Goal: Information Seeking & Learning: Learn about a topic

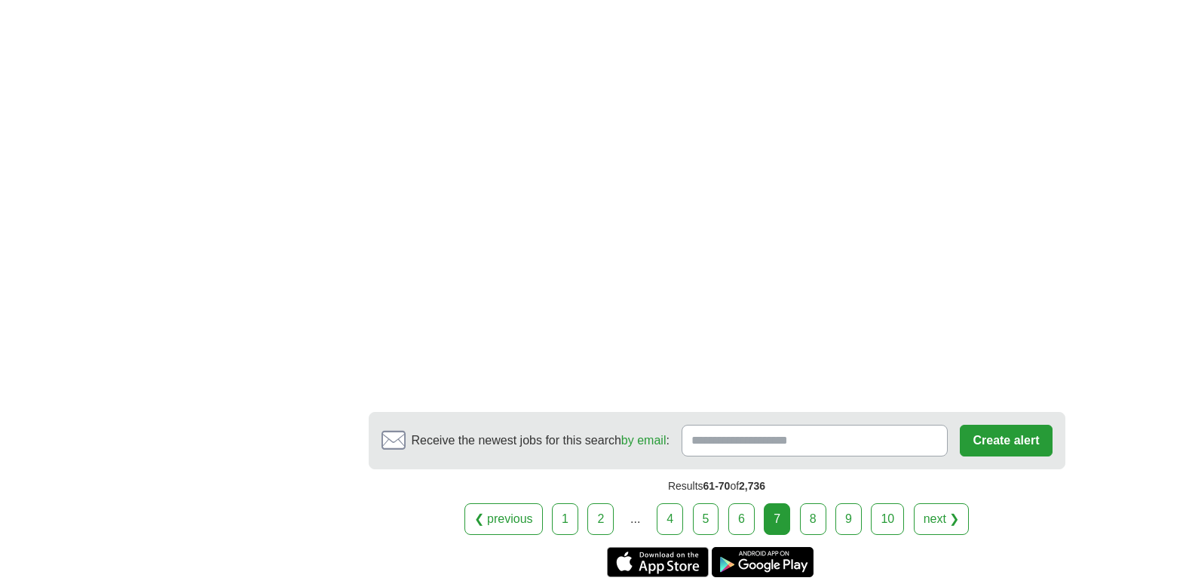
click at [809, 503] on link "8" at bounding box center [813, 519] width 26 height 32
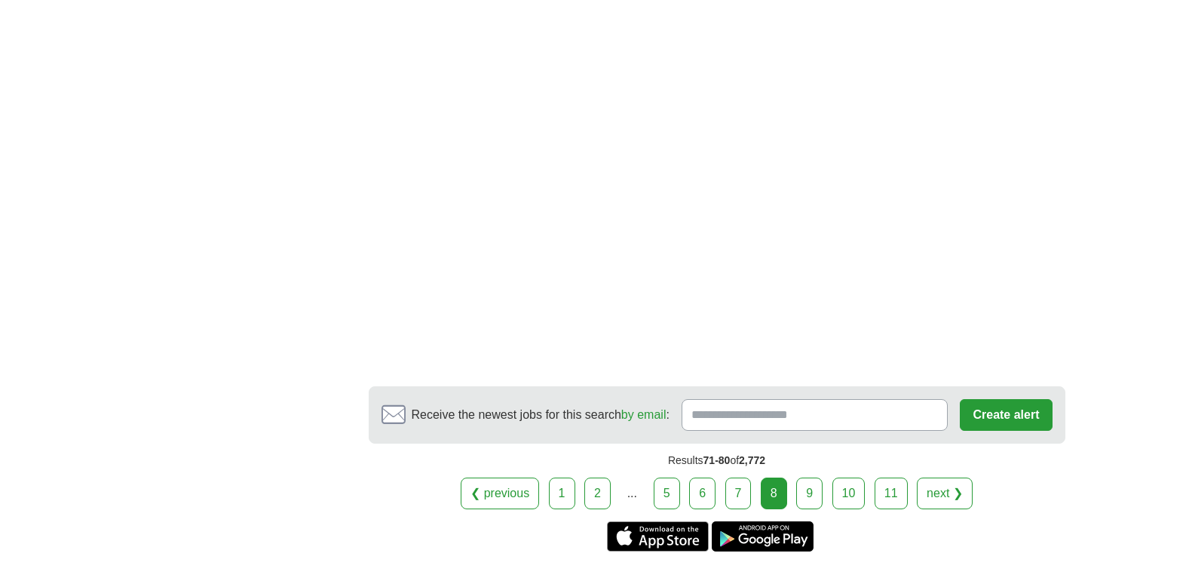
scroll to position [2555, 0]
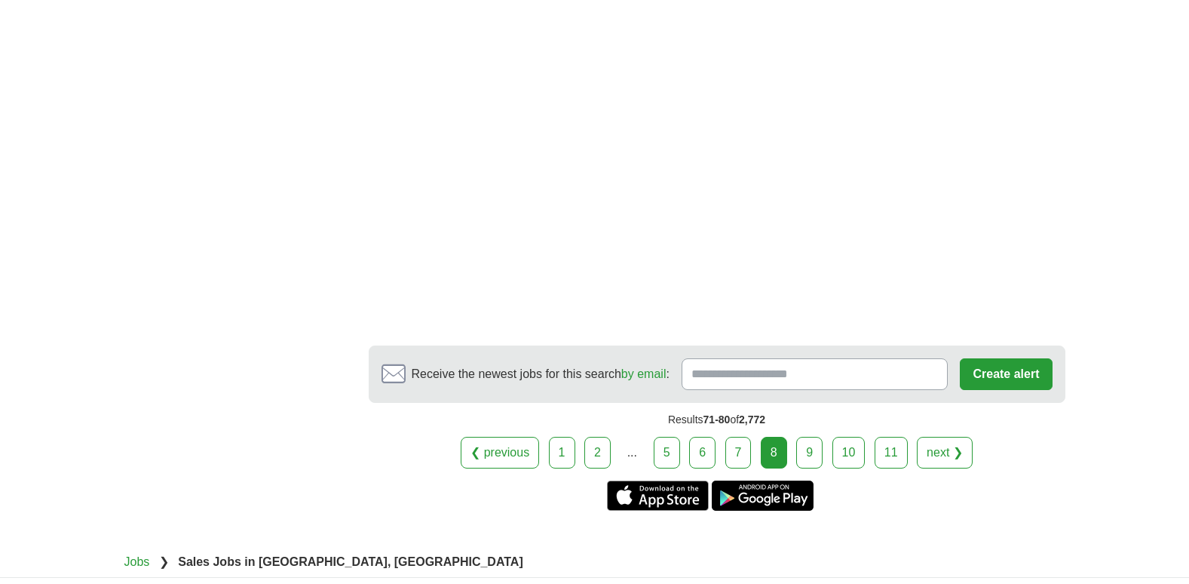
click at [809, 453] on link "9" at bounding box center [809, 453] width 26 height 32
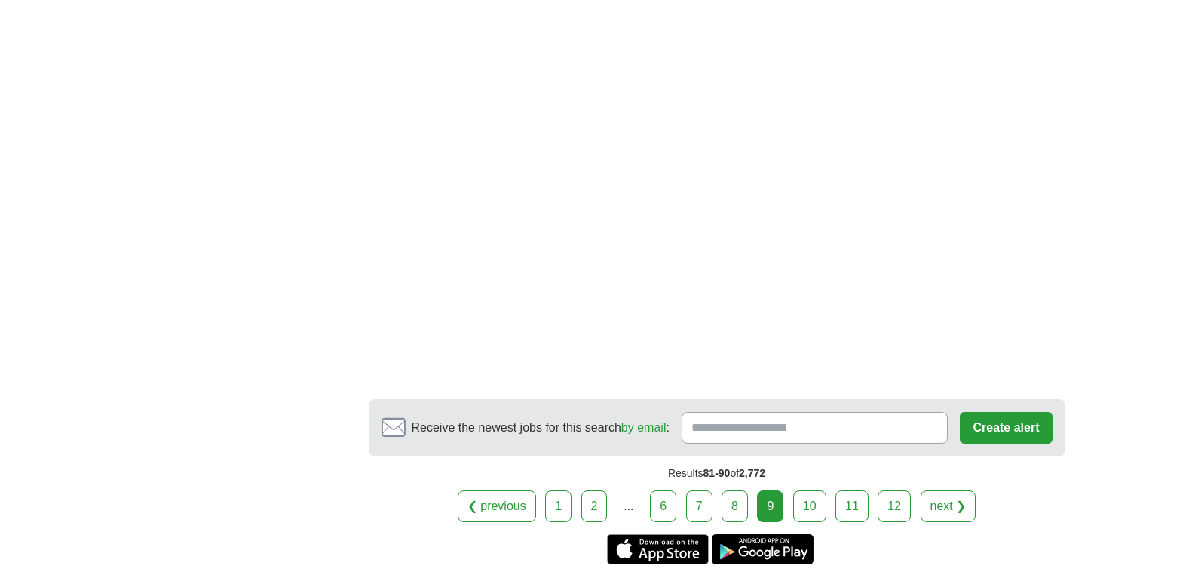
scroll to position [2715, 0]
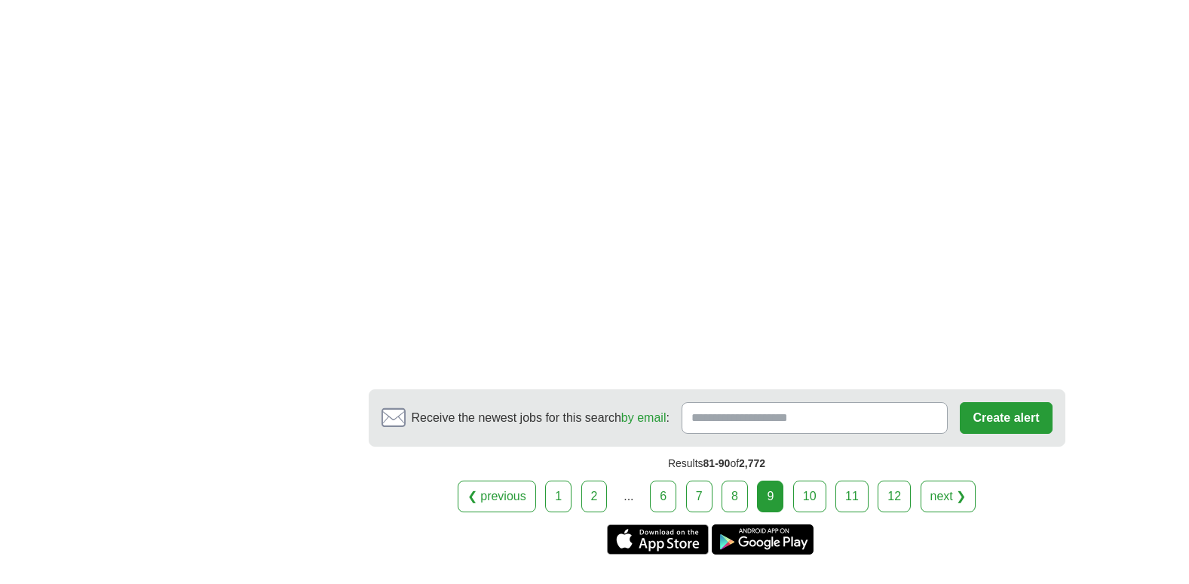
click at [814, 491] on link "10" at bounding box center [809, 496] width 33 height 32
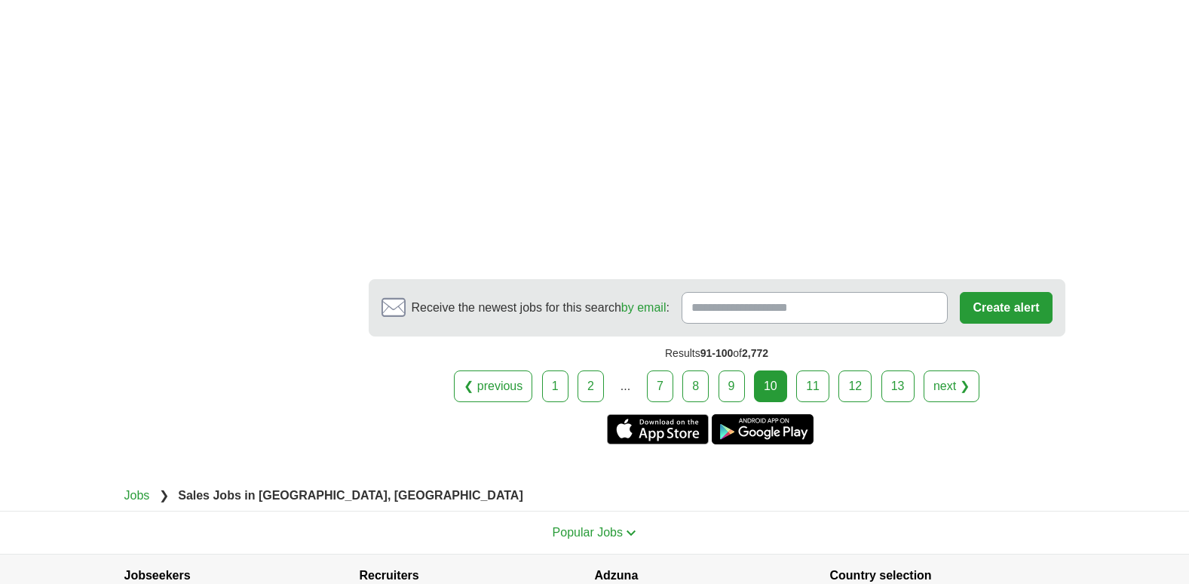
scroll to position [2695, 0]
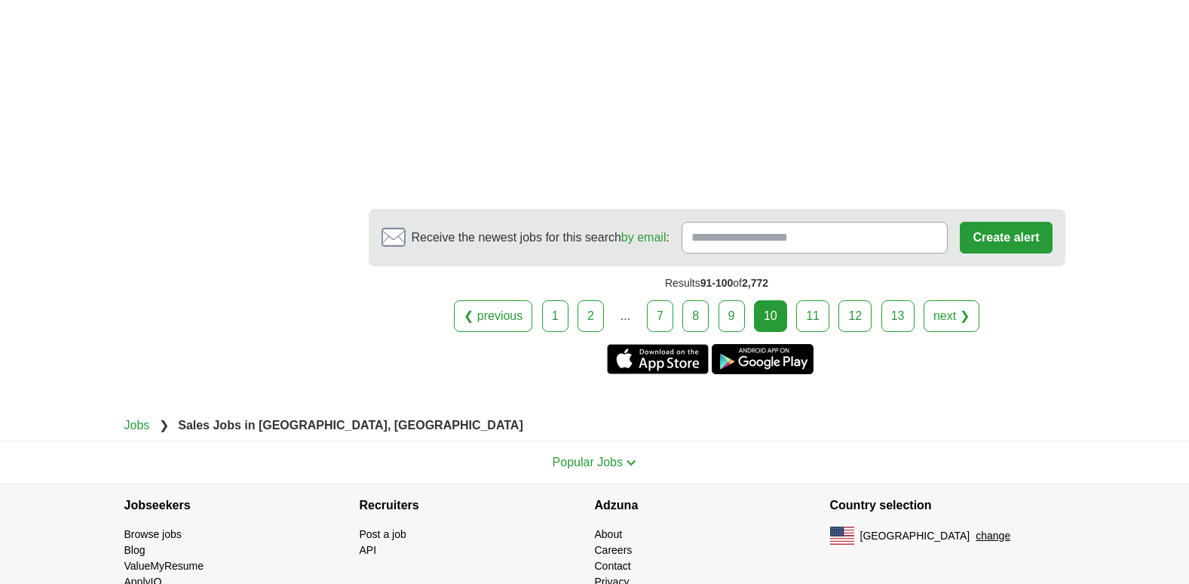
click at [810, 309] on link "11" at bounding box center [812, 316] width 33 height 32
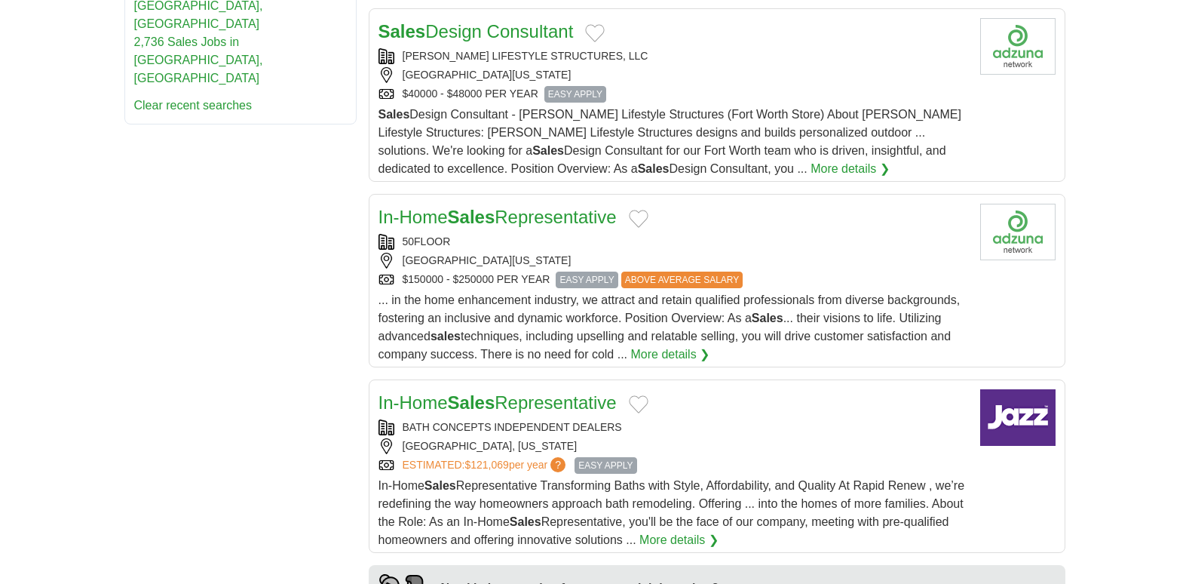
scroll to position [864, 0]
